Goal: Task Accomplishment & Management: Use online tool/utility

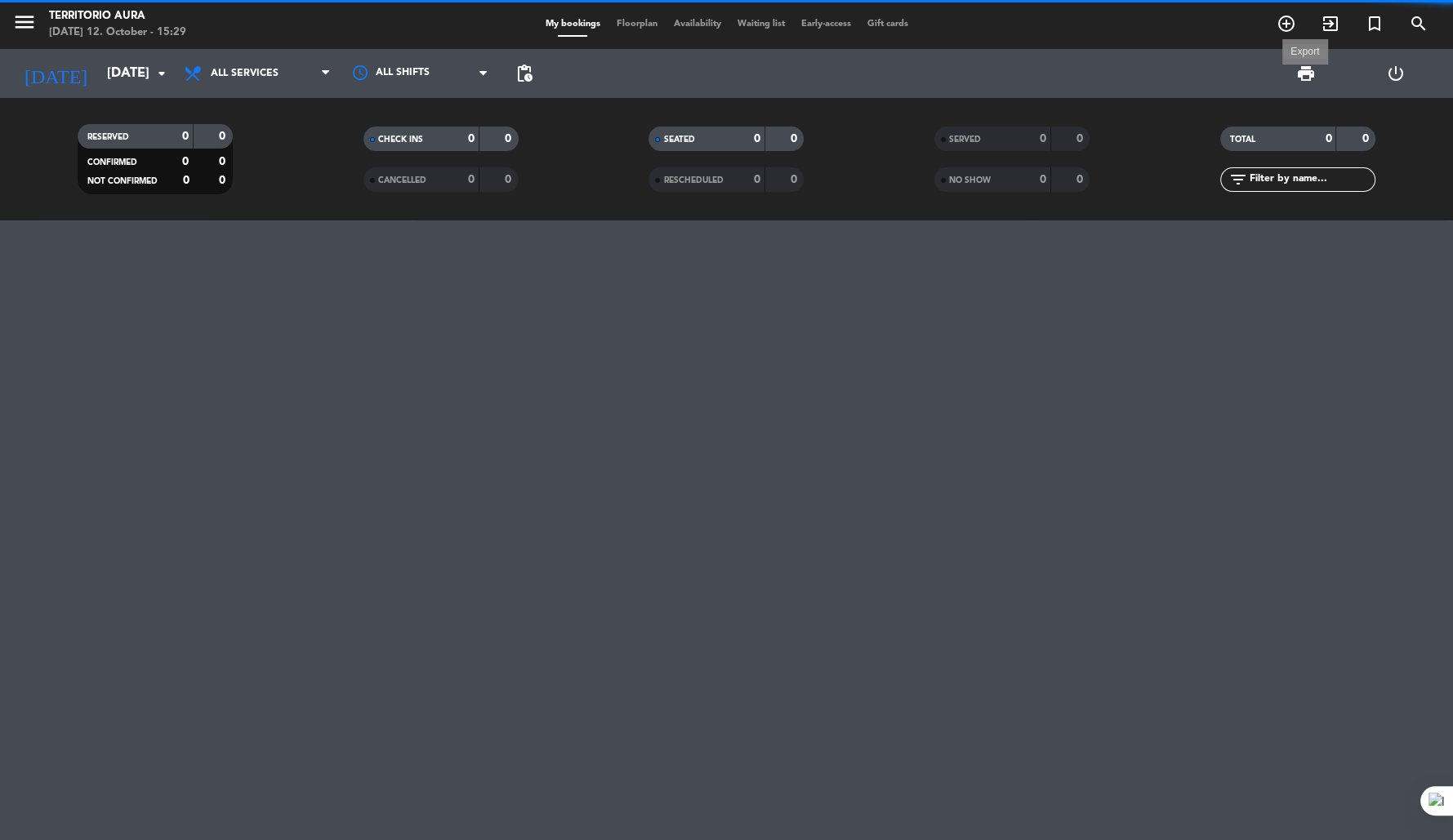
click at [1309, 72] on span "print" at bounding box center [1306, 74] width 20 height 20
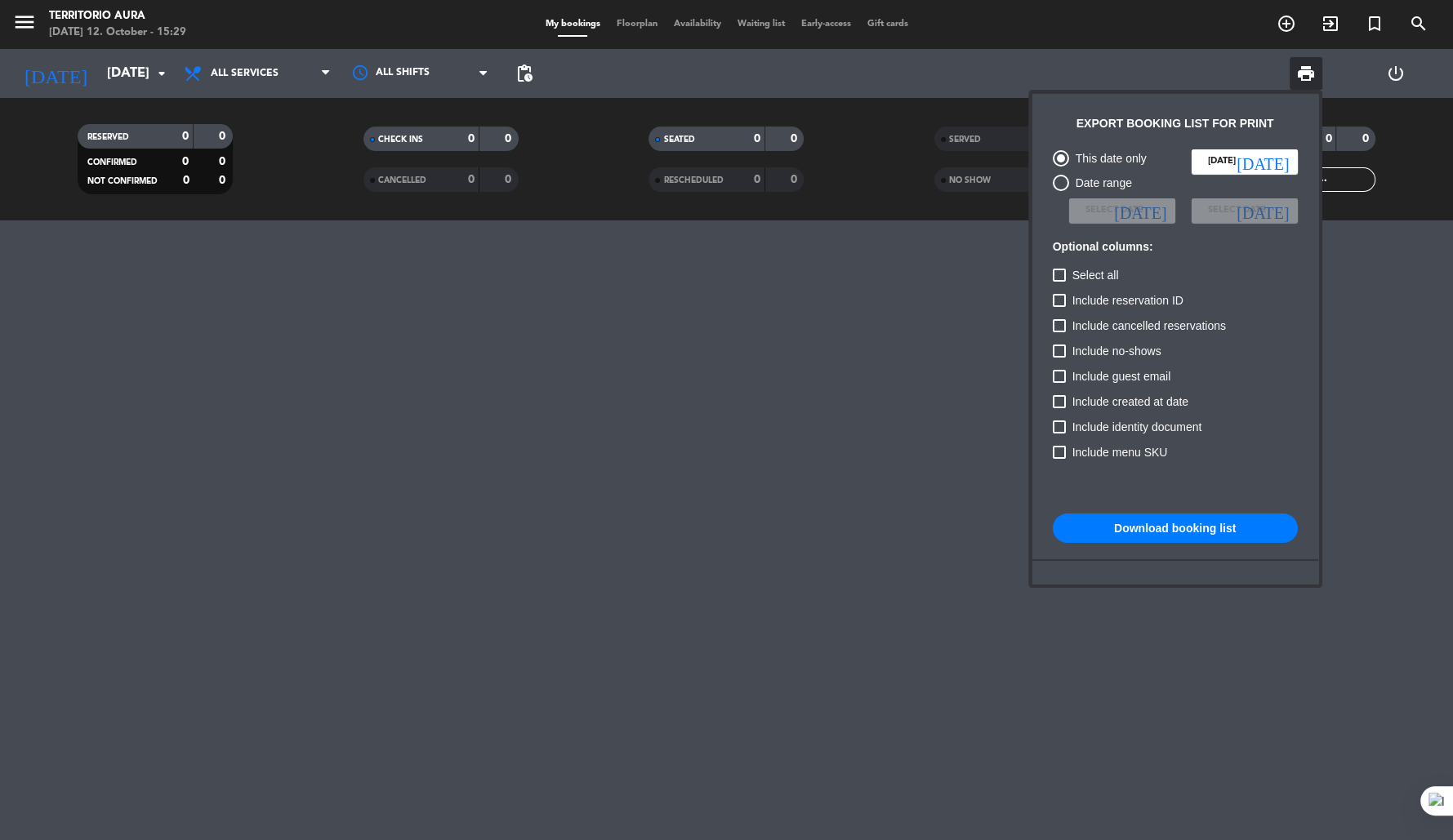
click at [1088, 183] on div "Date range" at bounding box center [1100, 183] width 63 height 19
click at [1061, 191] on input "Date range" at bounding box center [1060, 191] width 1 height 1
radio input "true"
radio input "false"
click at [1092, 210] on span "Select date" at bounding box center [1115, 210] width 58 height 14
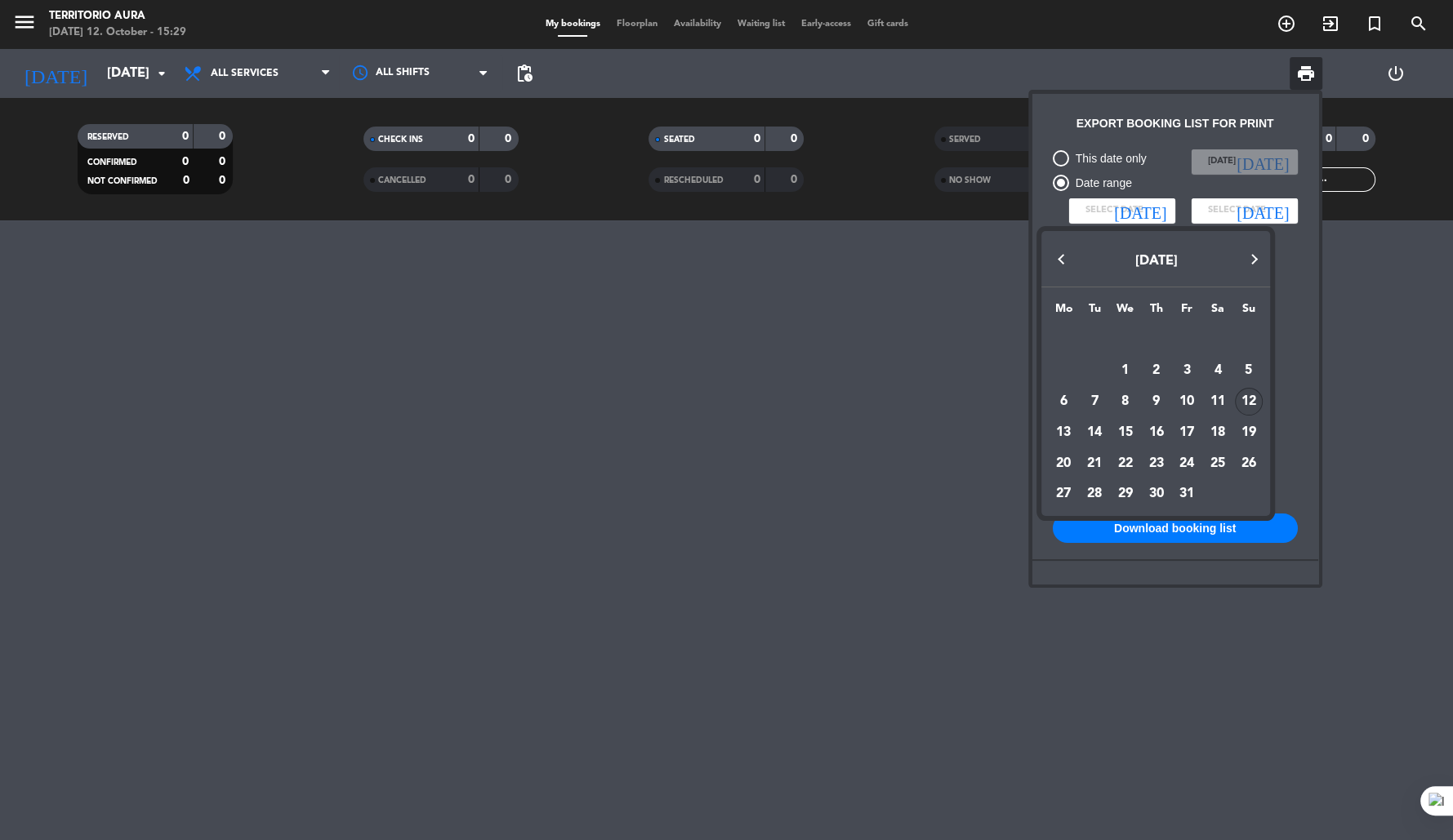
click at [1095, 207] on div at bounding box center [726, 420] width 1453 height 840
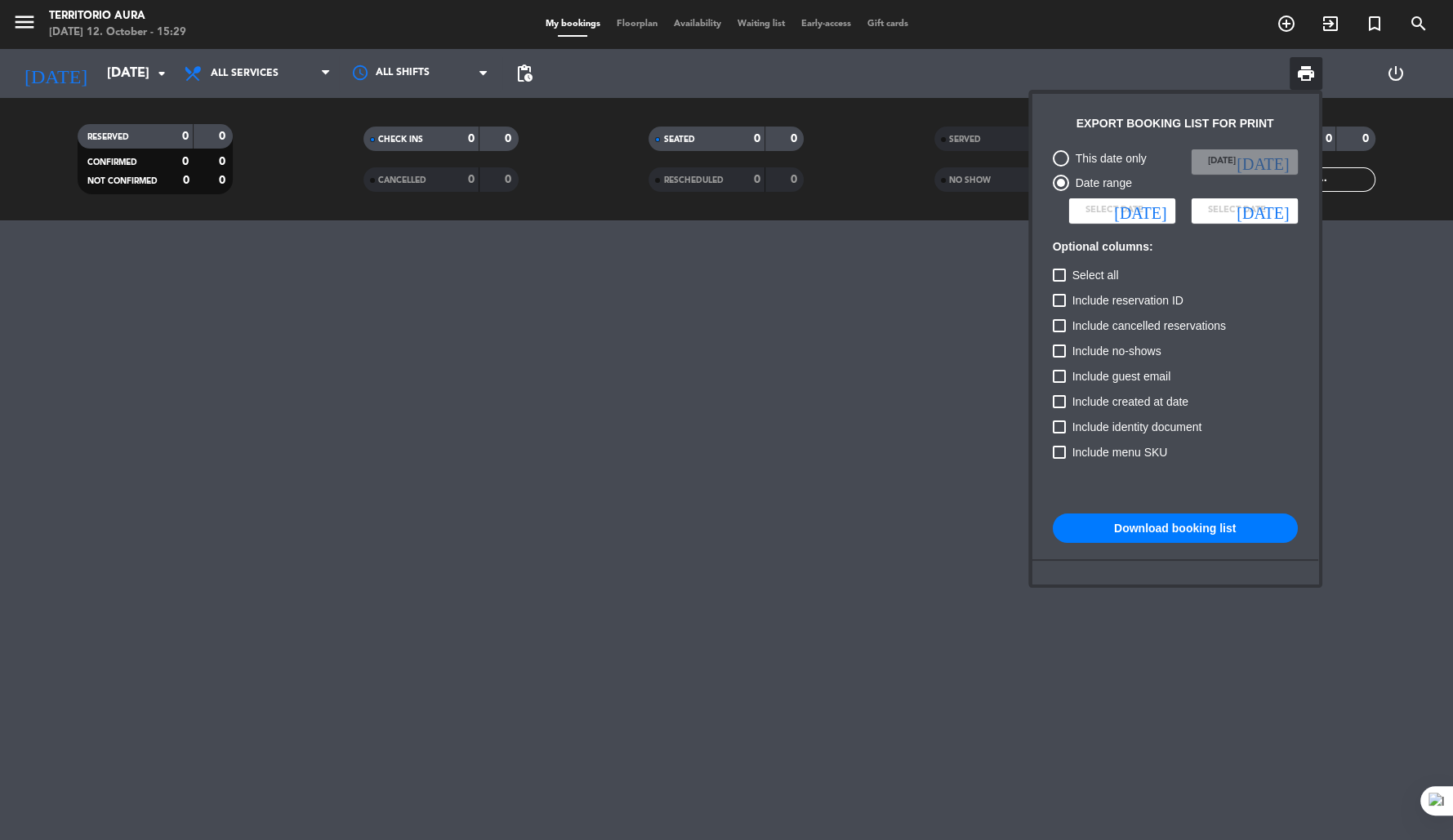
click at [1153, 213] on icon "[DATE]" at bounding box center [1139, 210] width 53 height 16
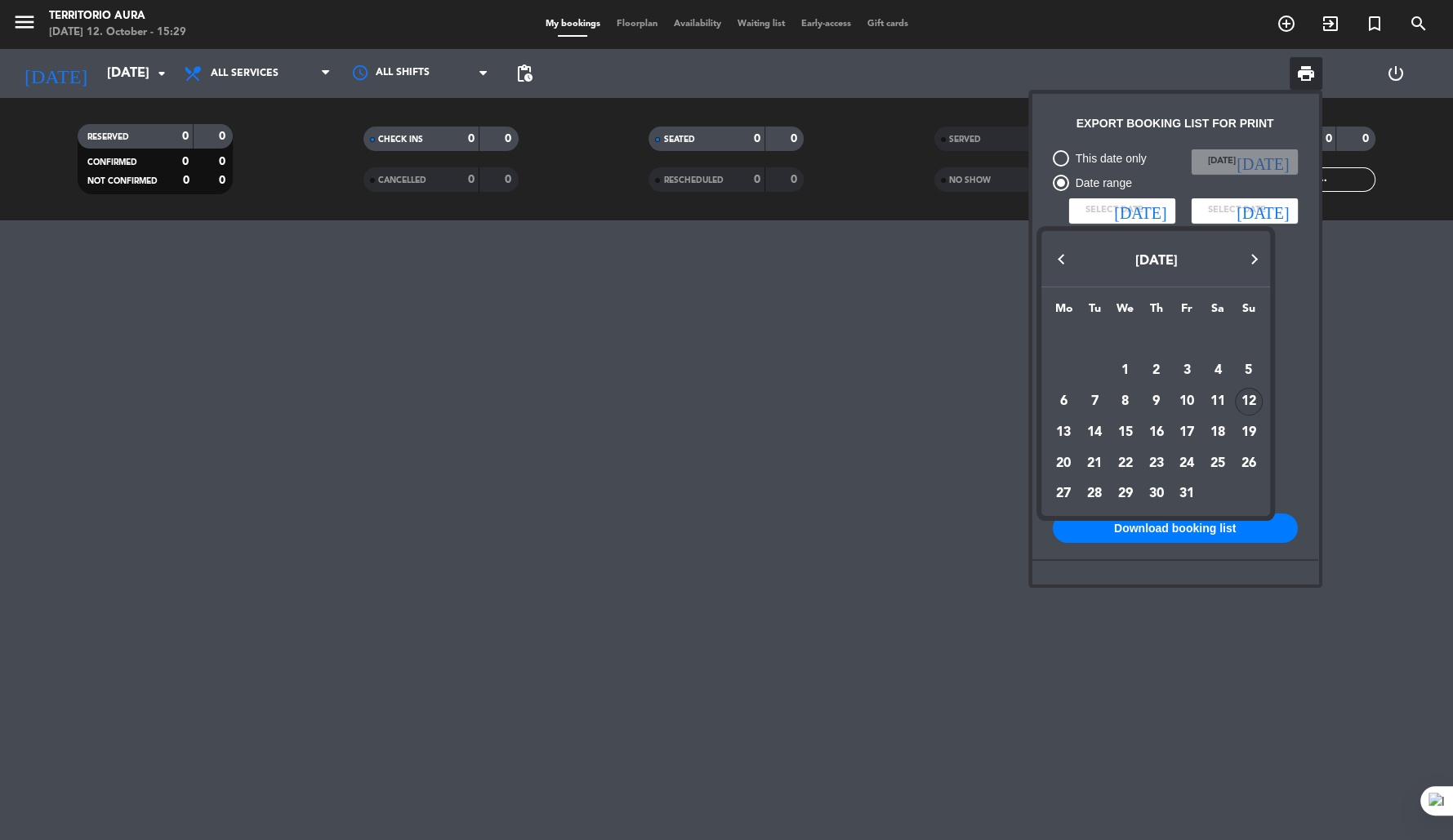
click at [1066, 256] on button "Previous month" at bounding box center [1062, 260] width 33 height 32
click at [1065, 369] on div "1" at bounding box center [1063, 370] width 28 height 28
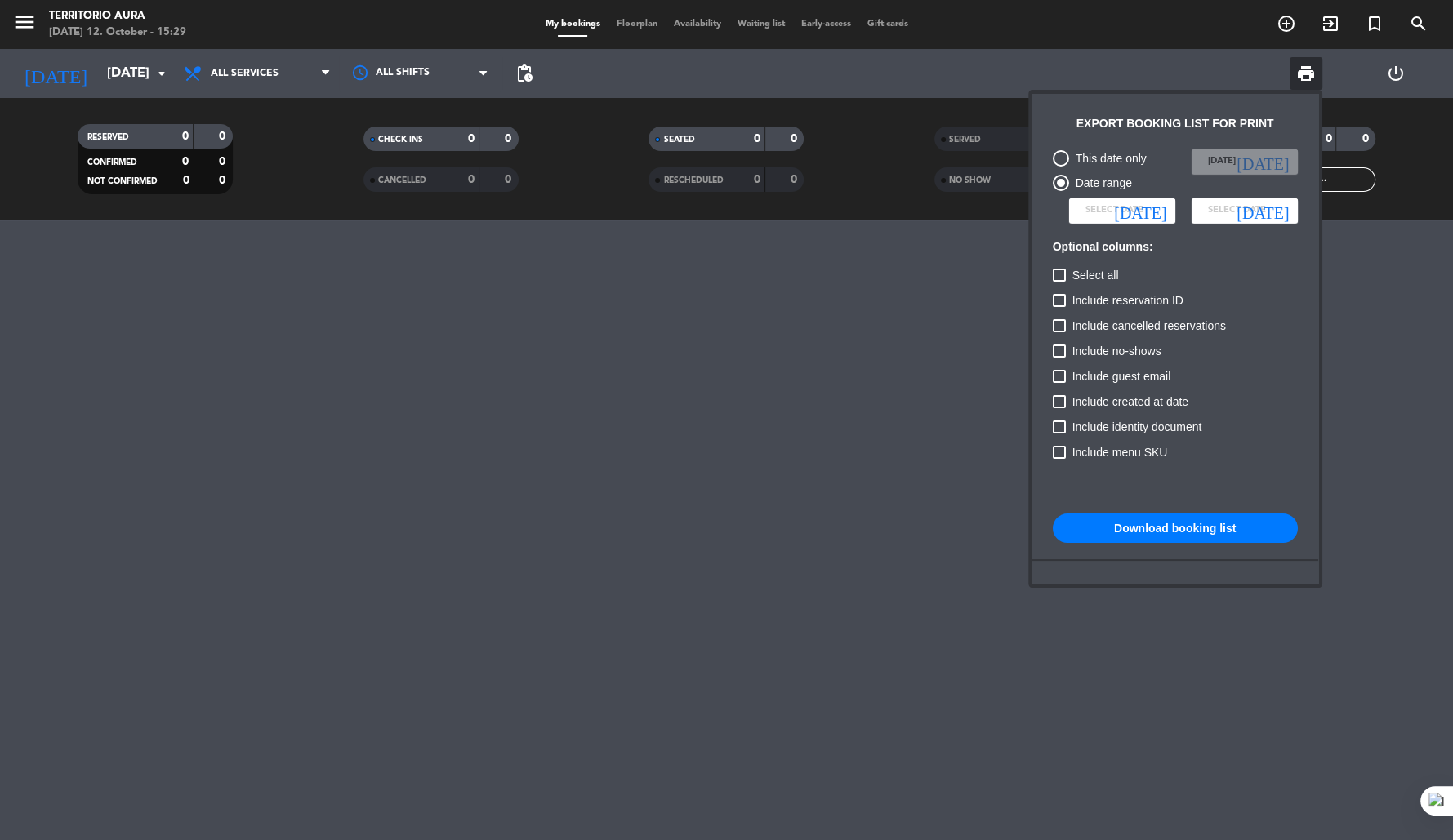
type input "[DATE]"
click at [1249, 211] on span "Select date" at bounding box center [1237, 210] width 58 height 14
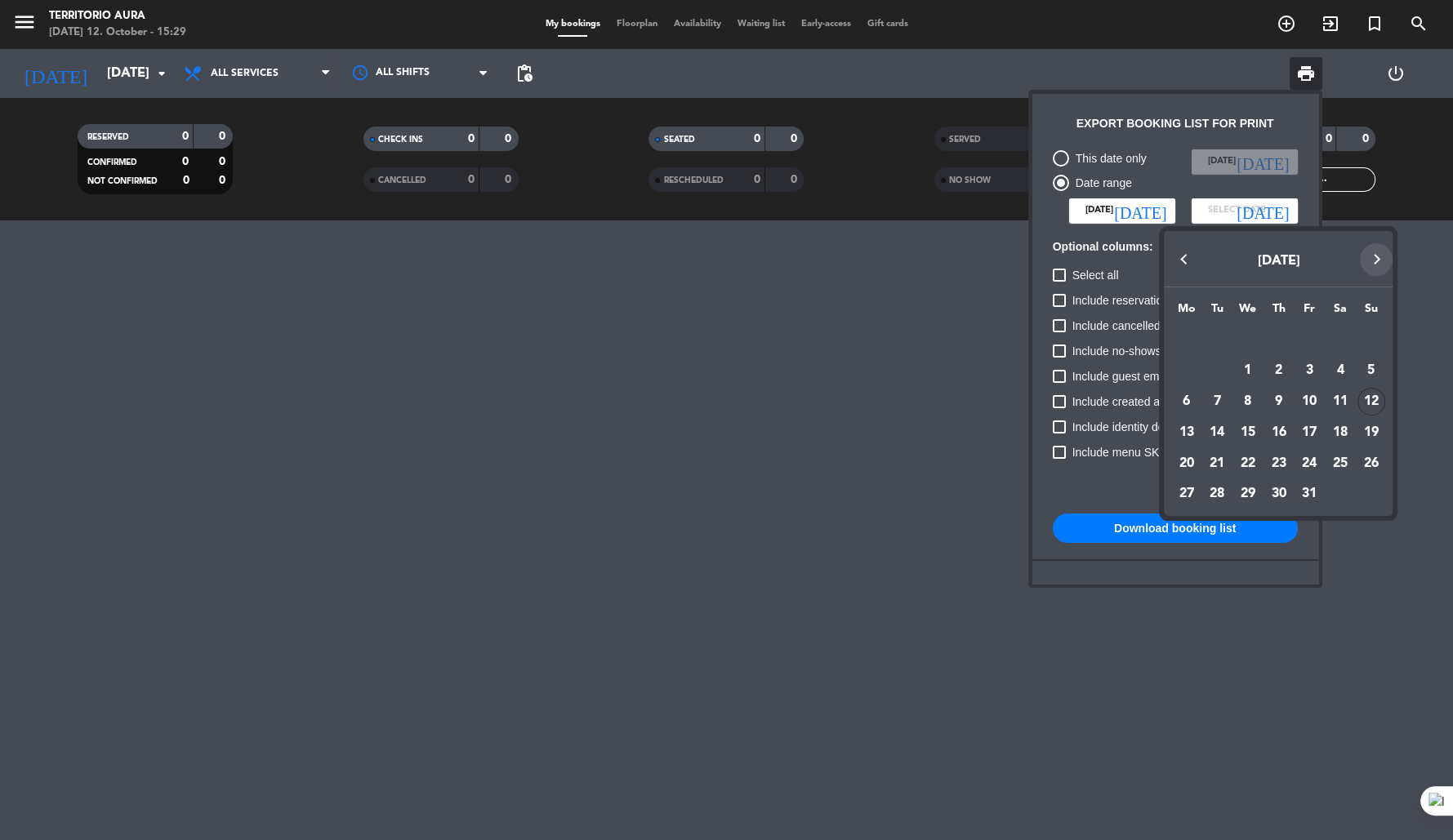
click at [1377, 256] on button "Next month" at bounding box center [1377, 260] width 33 height 32
click at [1372, 337] on div "2" at bounding box center [1371, 340] width 28 height 28
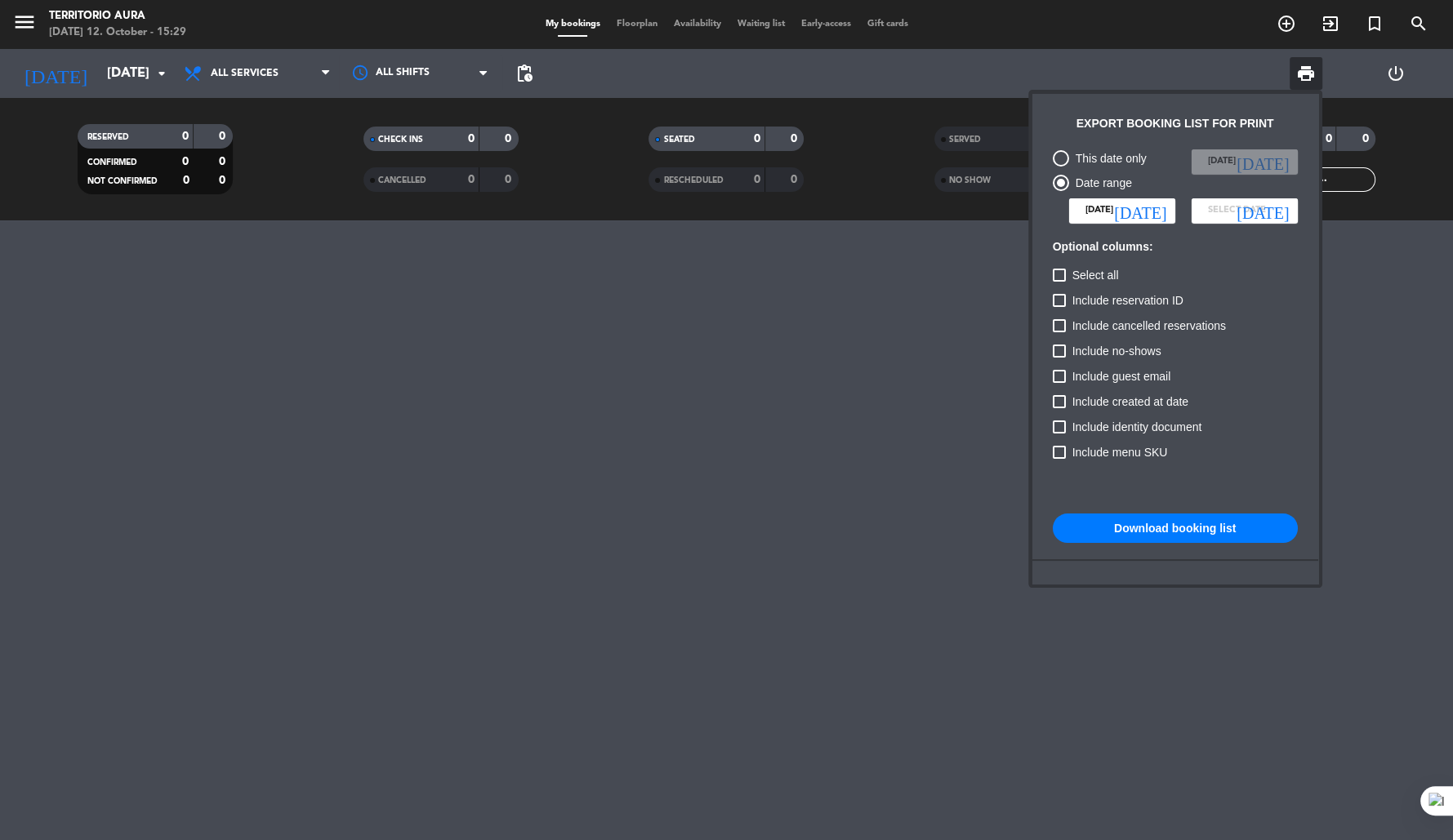
type input "[DATE]"
click at [1057, 281] on div at bounding box center [1059, 275] width 13 height 13
click at [1058, 282] on input "Select all" at bounding box center [1058, 282] width 1 height 1
checkbox input "true"
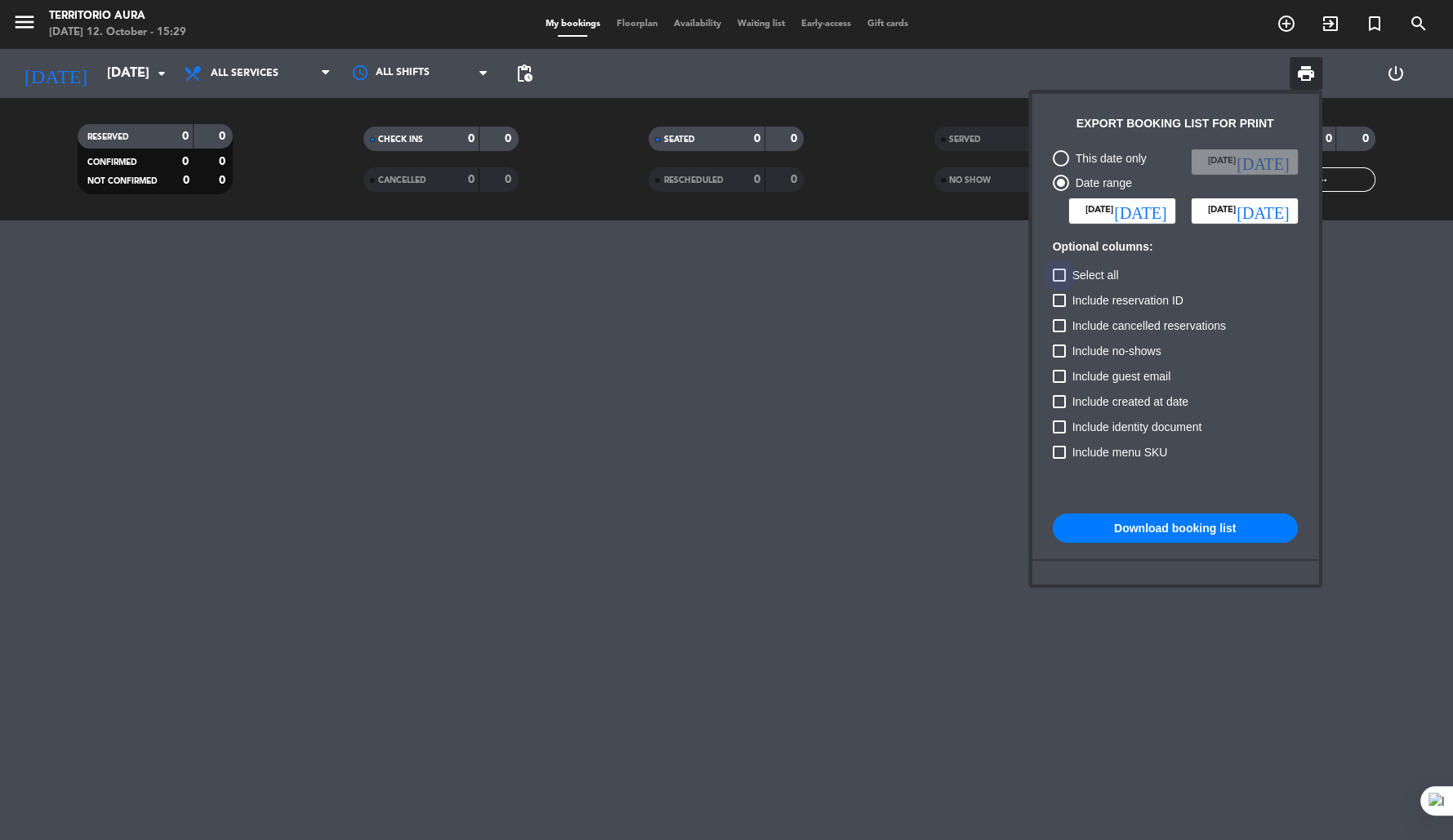
checkbox input "true"
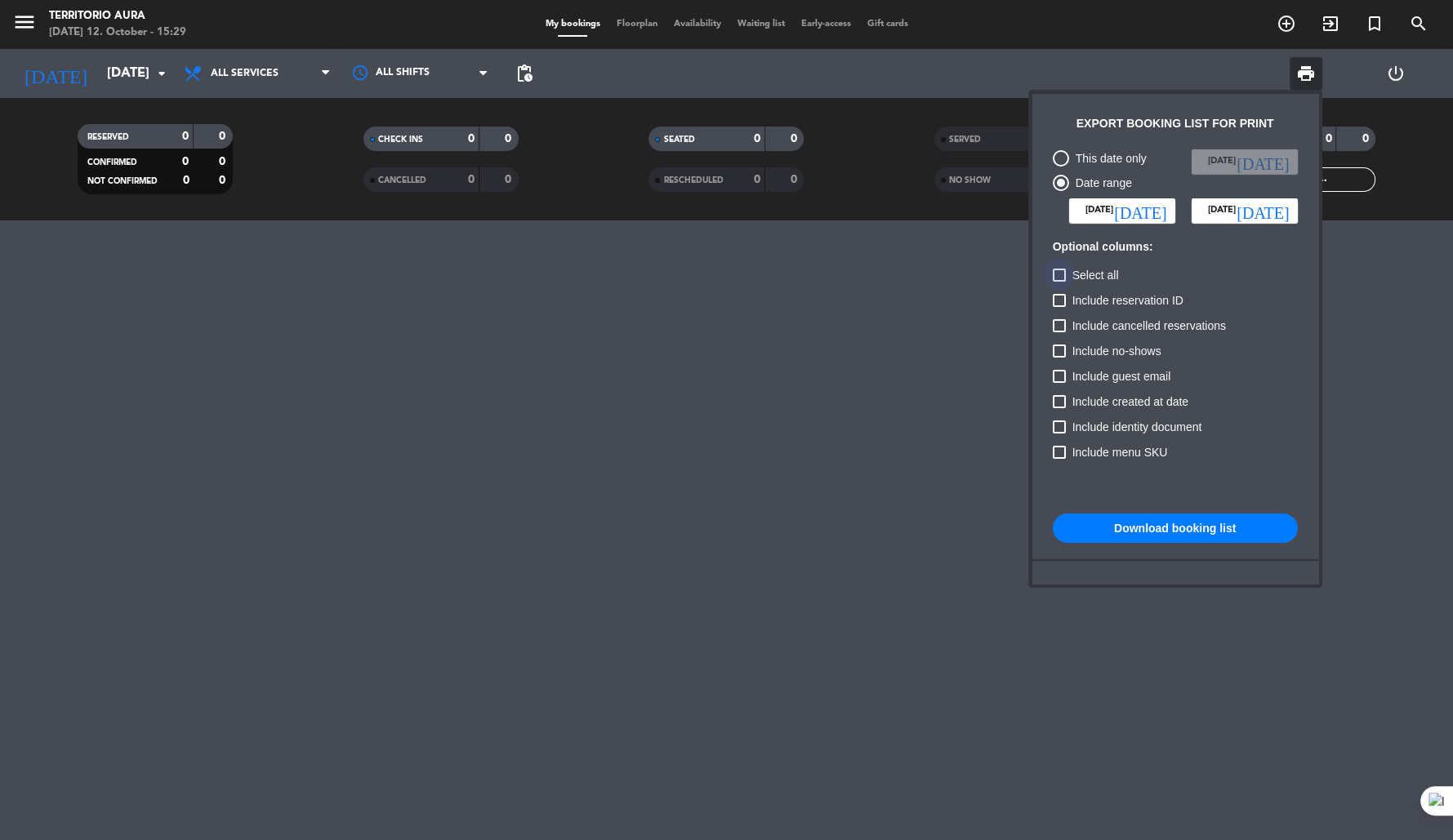
checkbox input "true"
click at [1149, 528] on button "Download booking list" at bounding box center [1175, 528] width 245 height 30
